Goal: Task Accomplishment & Management: Manage account settings

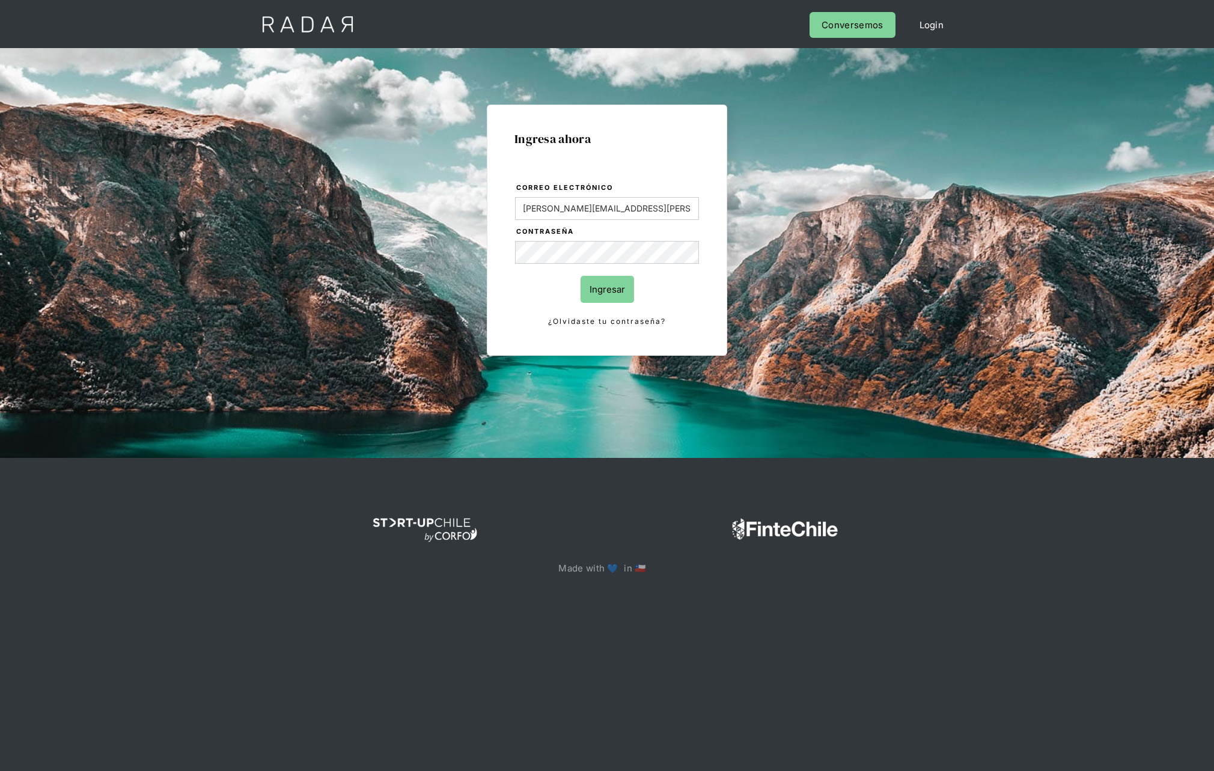
type input "[PERSON_NAME][EMAIL_ADDRESS][PERSON_NAME][DOMAIN_NAME]"
click at [581, 276] on input "Ingresar" at bounding box center [607, 289] width 53 height 27
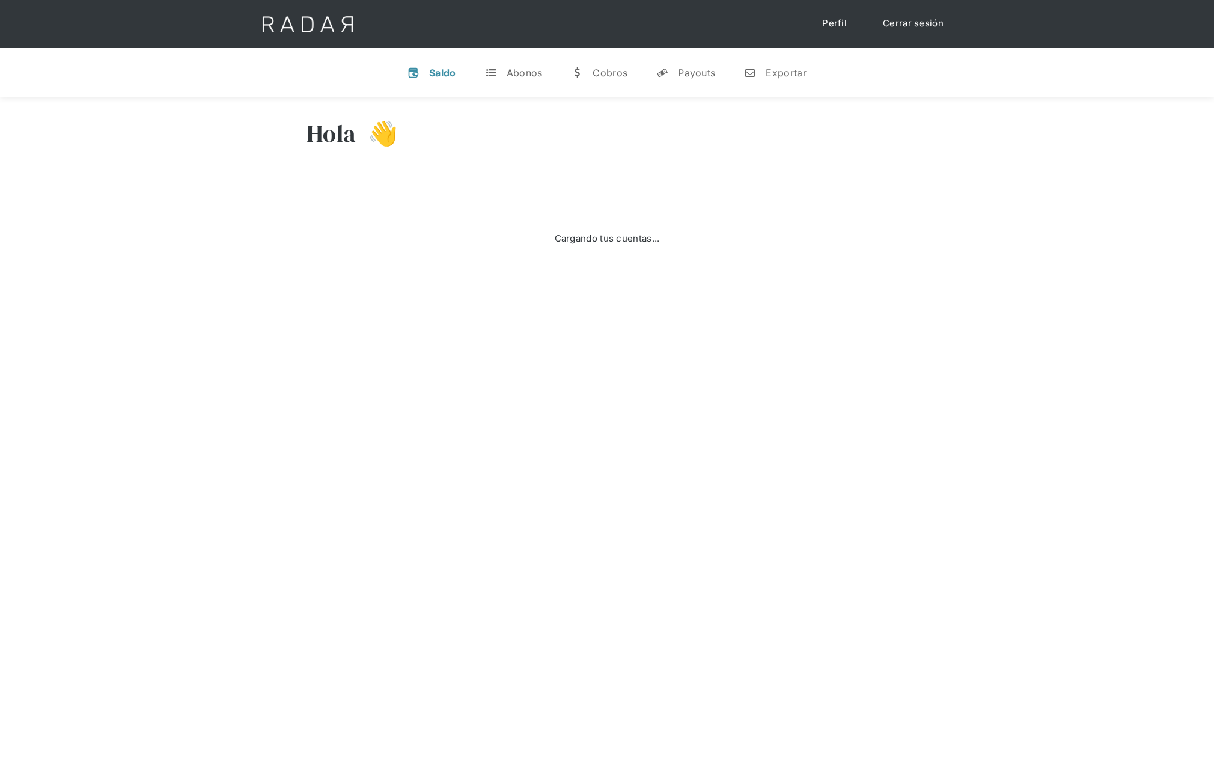
click at [912, 24] on link "Cerrar sesión" at bounding box center [913, 23] width 85 height 23
